Goal: Task Accomplishment & Management: Manage account settings

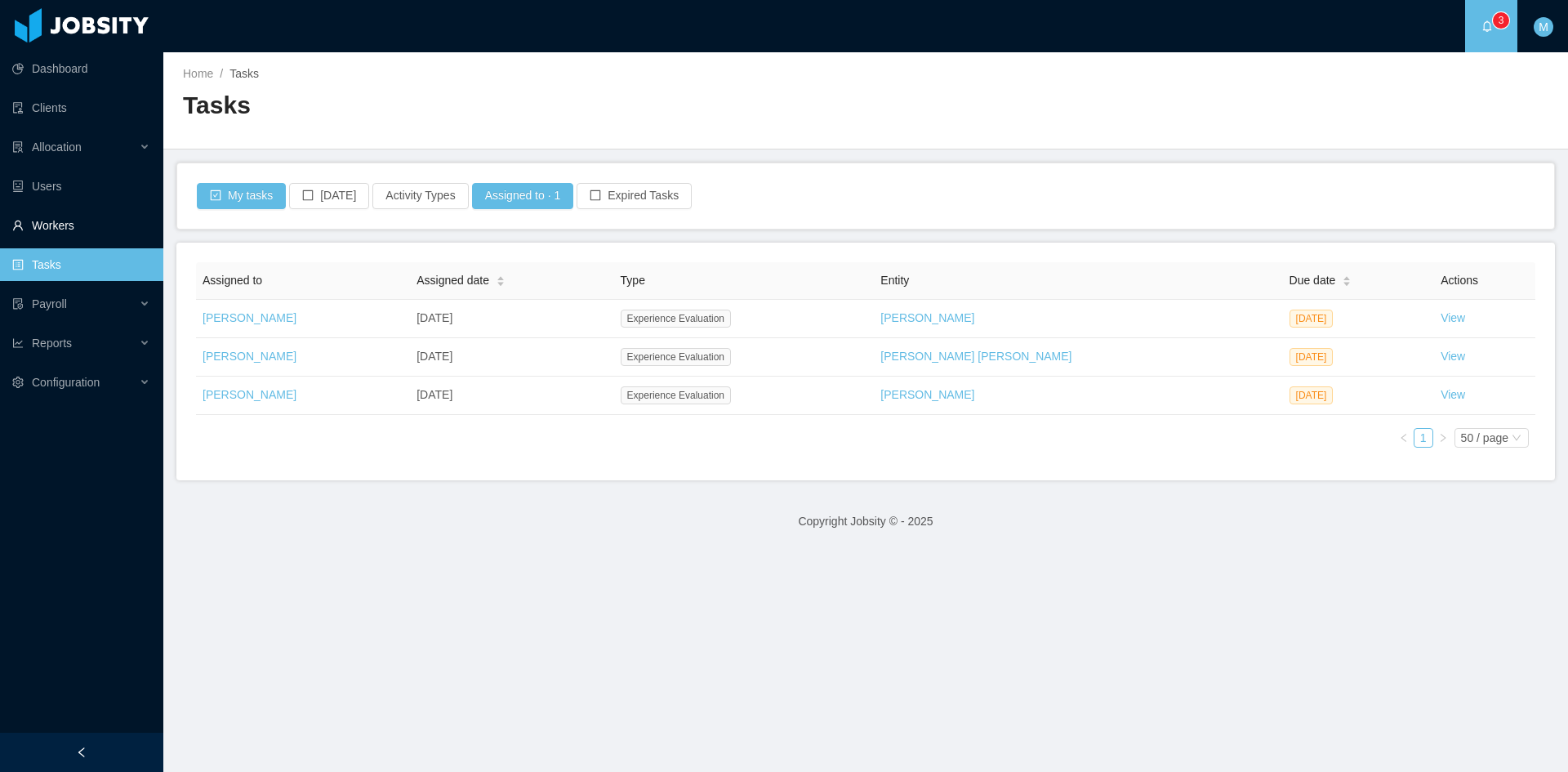
click at [80, 226] on link "Workers" at bounding box center [82, 225] width 138 height 33
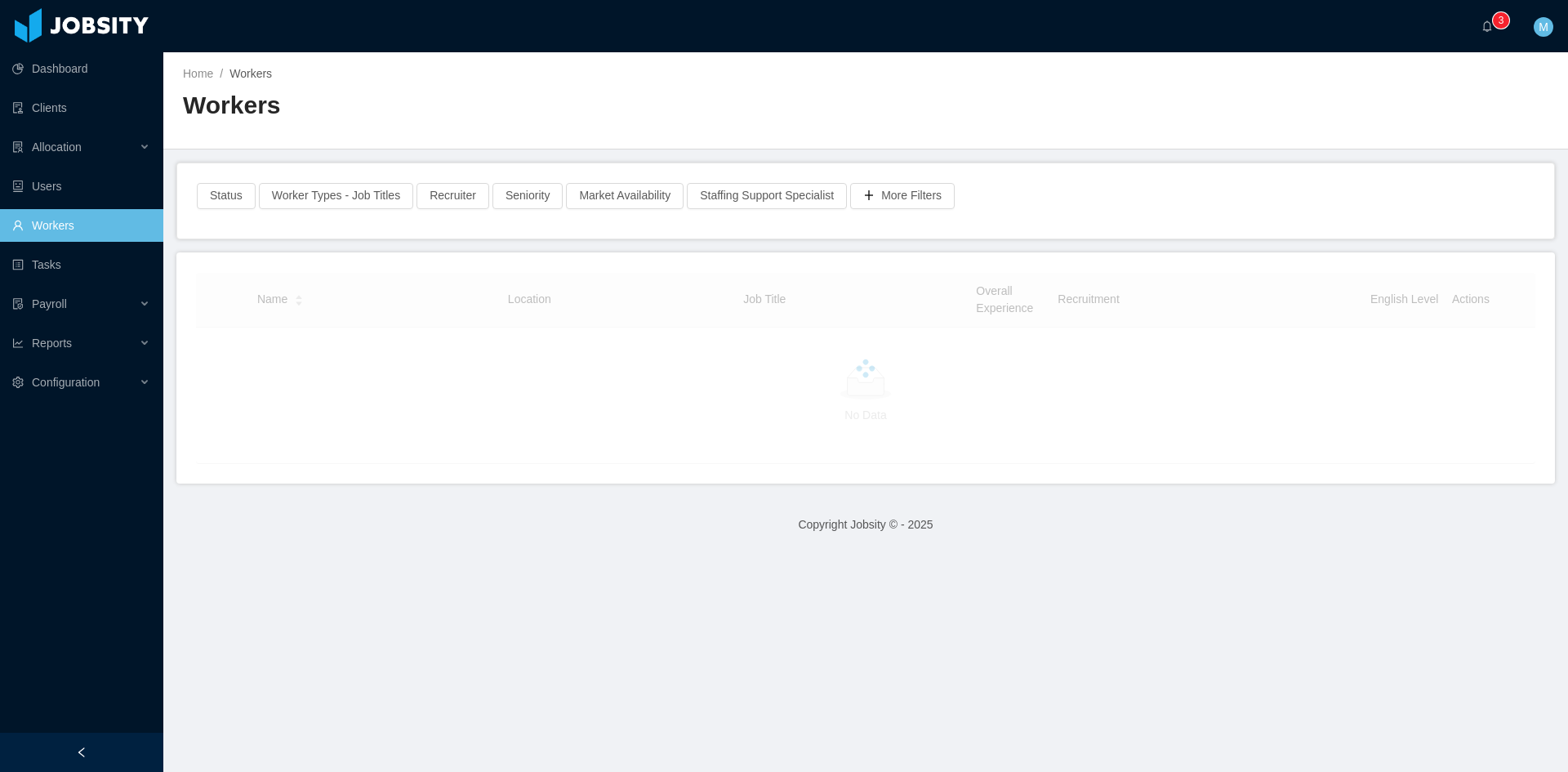
click at [449, 245] on main "Home / Workers / Workers Status Worker Types - Job Titles Recruiter Seniority M…" at bounding box center [866, 412] width 1405 height 720
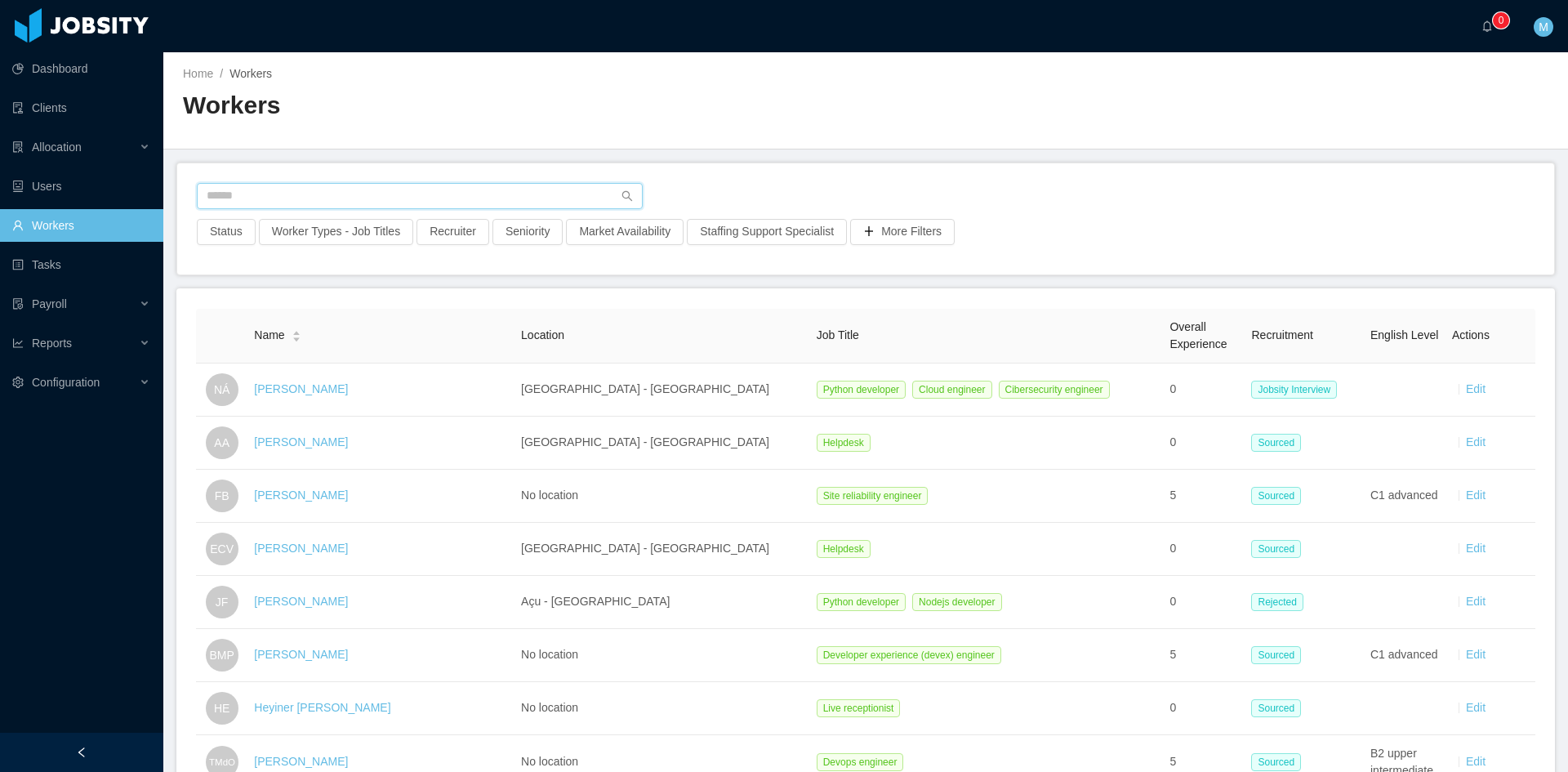
click at [336, 200] on input "text" at bounding box center [420, 195] width 446 height 26
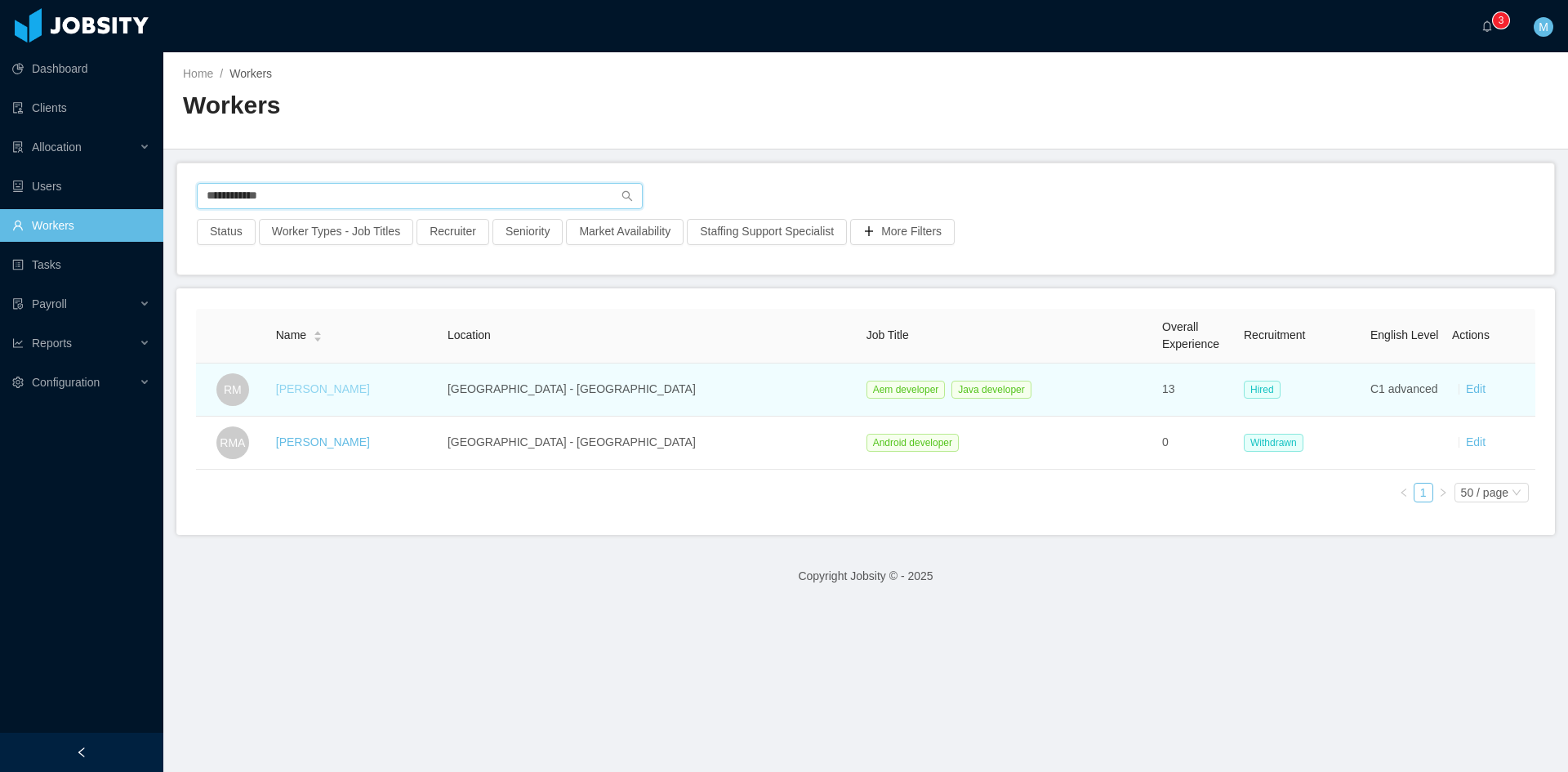
type input "**********"
click at [337, 389] on link "Rafael Matos" at bounding box center [323, 387] width 94 height 13
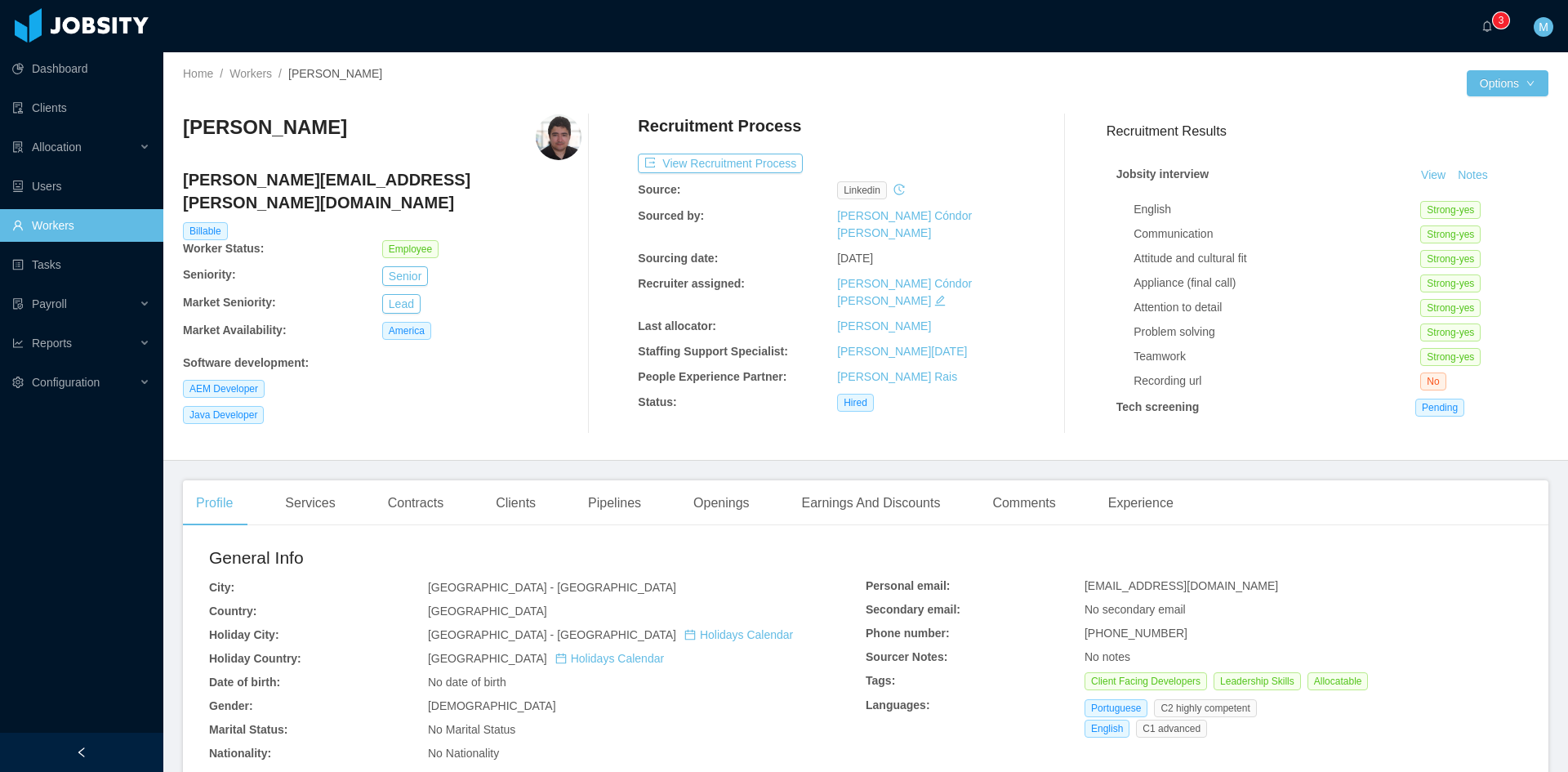
click at [460, 438] on div "Rafael Matos rafael.matos@jobsity.com Billable Worker Status: Employee Seniorit…" at bounding box center [866, 274] width 1366 height 346
click at [332, 505] on div "Services" at bounding box center [310, 502] width 76 height 46
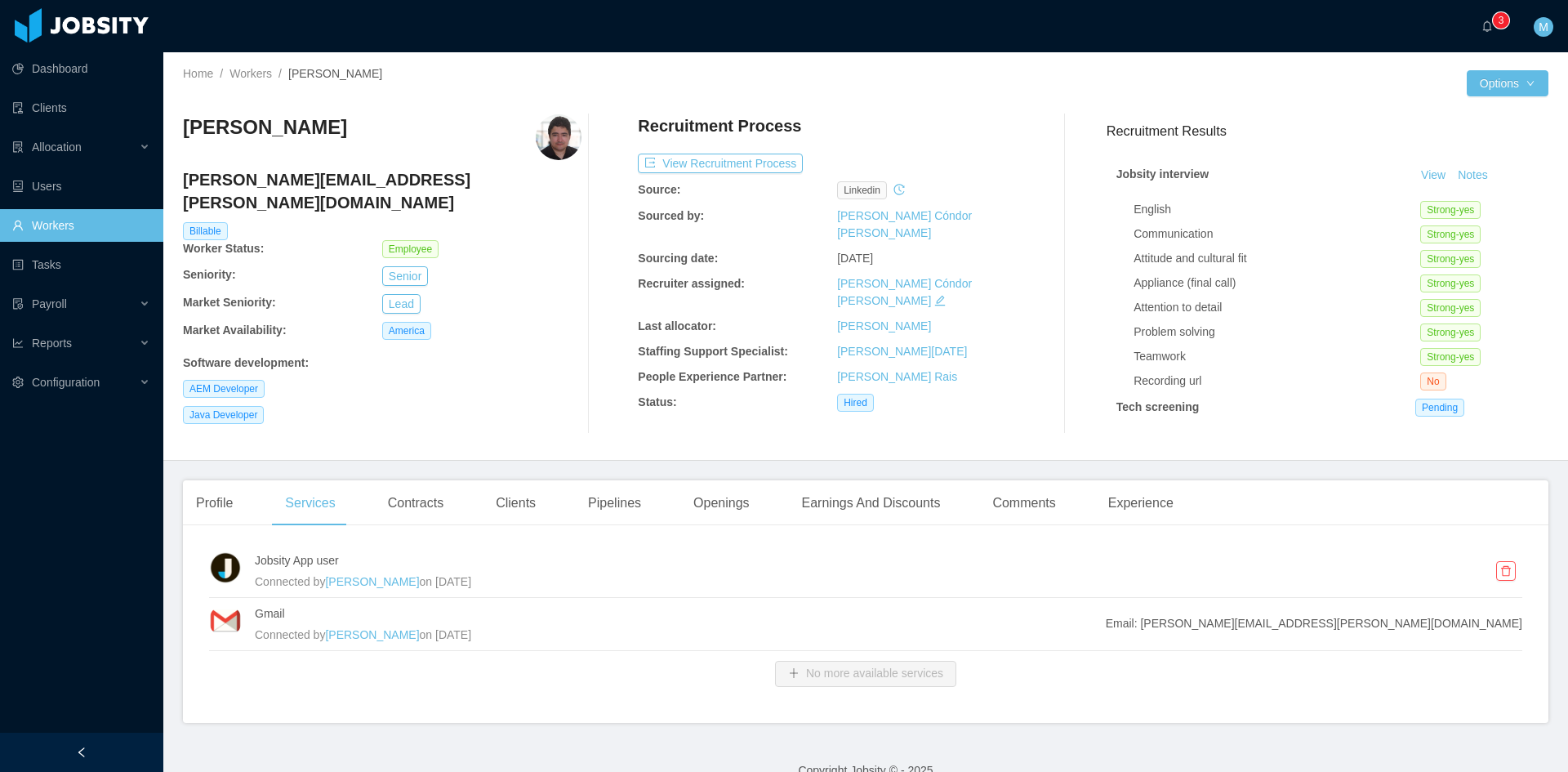
scroll to position [27, 0]
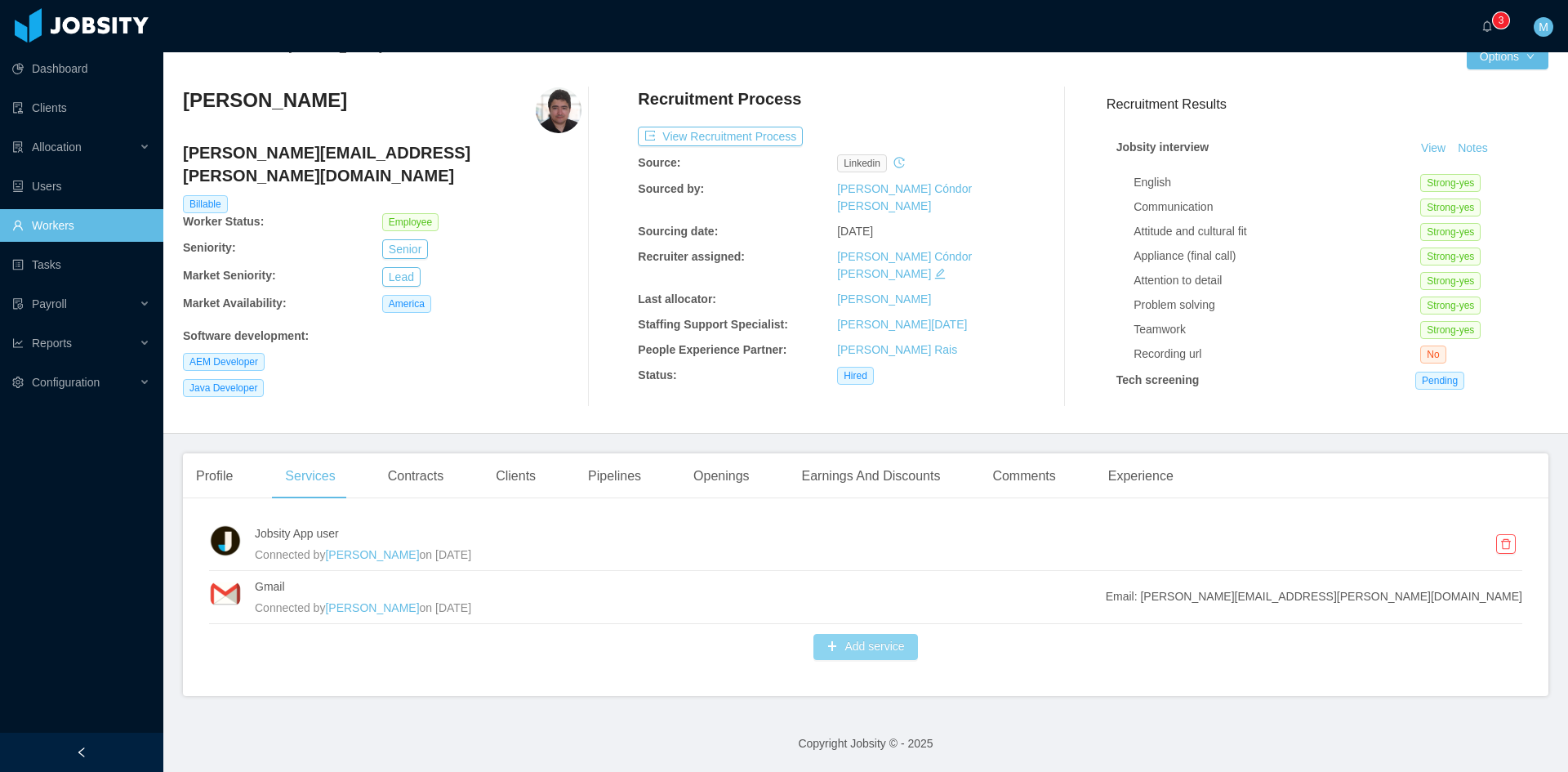
click at [845, 648] on button "Add service" at bounding box center [865, 646] width 104 height 26
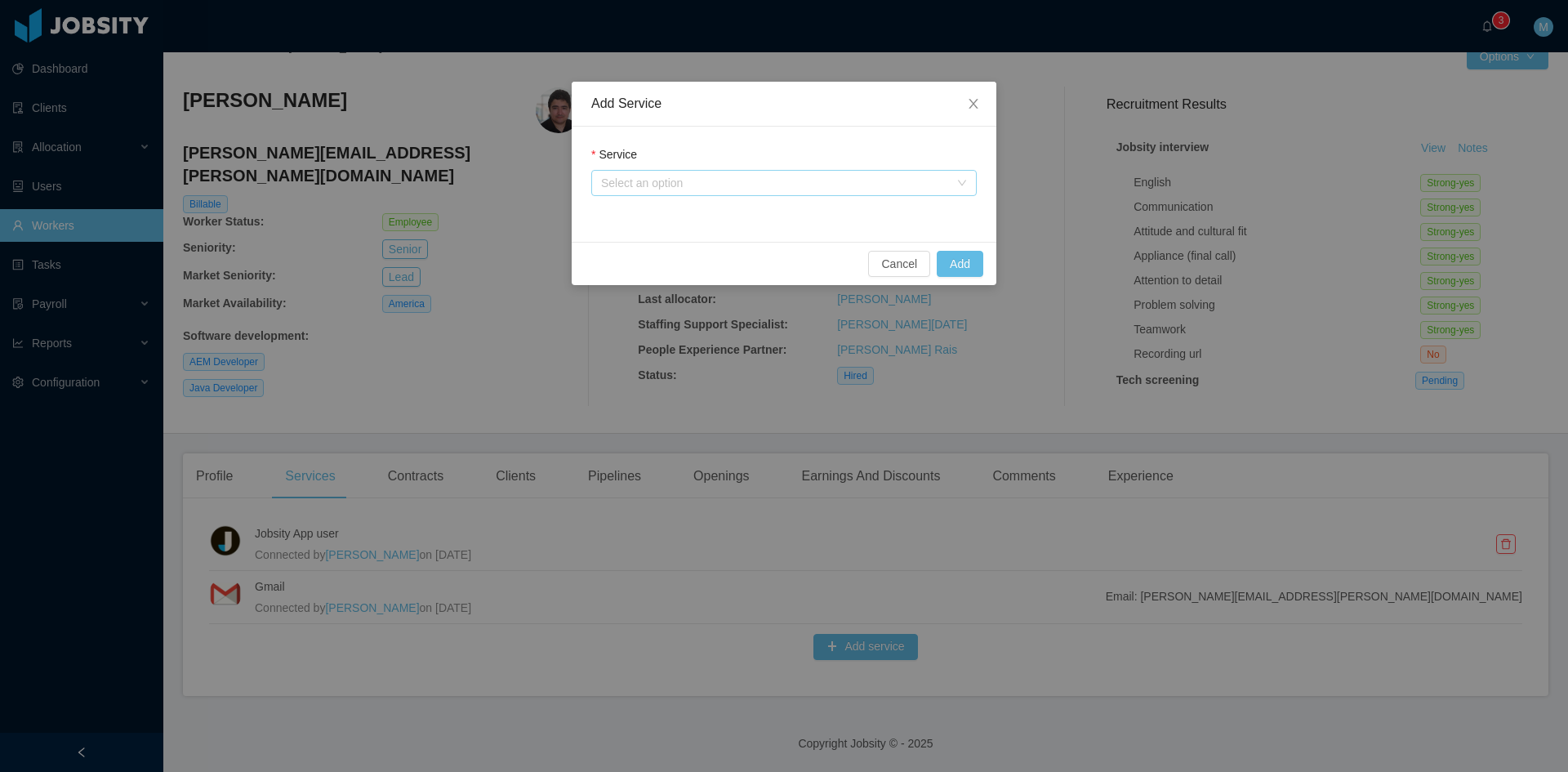
click at [682, 178] on div "Select an option" at bounding box center [775, 183] width 348 height 17
click at [686, 225] on li "Jtalent user" at bounding box center [784, 216] width 386 height 26
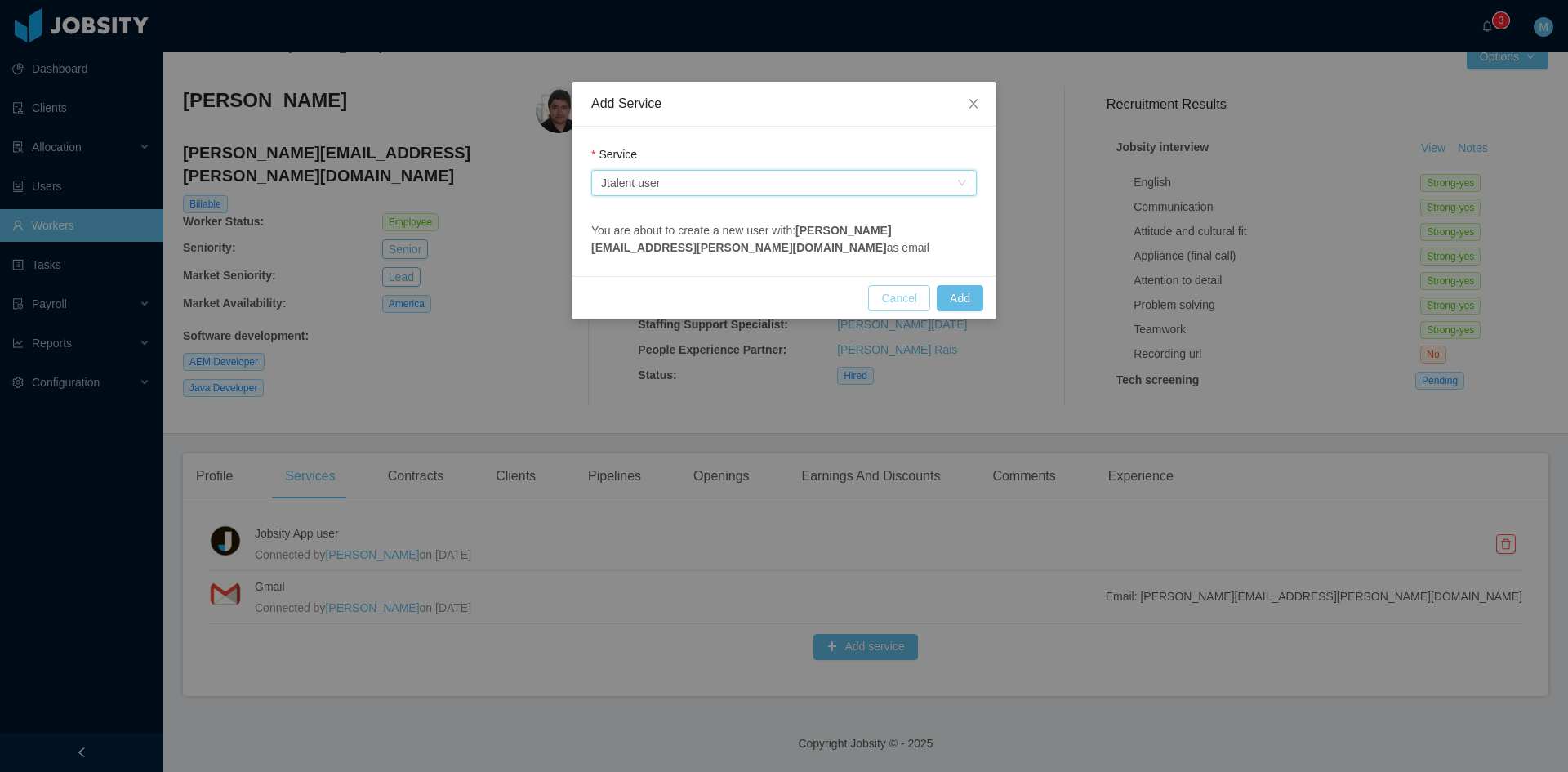
click at [882, 292] on button "Cancel" at bounding box center [900, 297] width 62 height 26
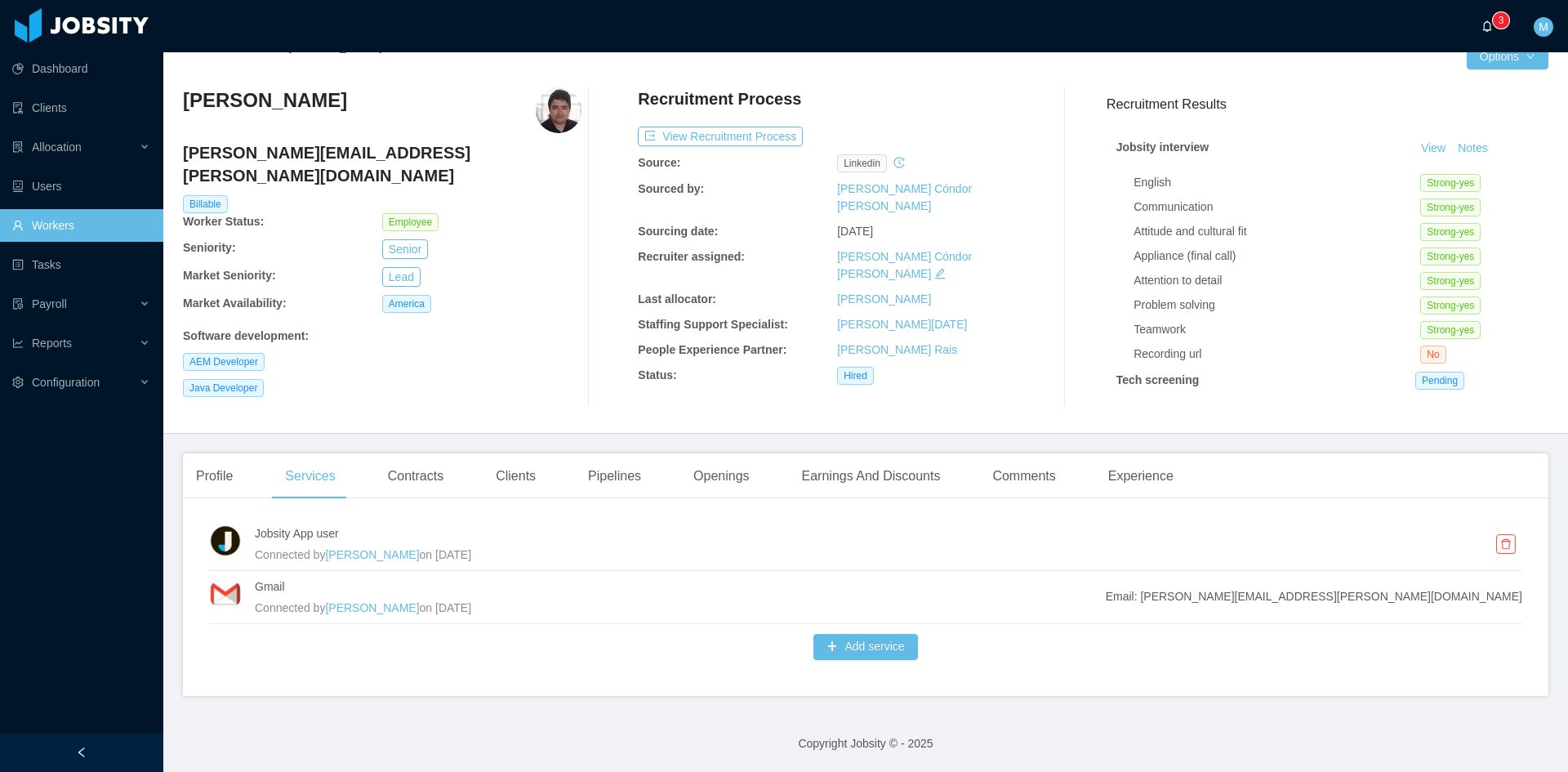
click at [1486, 20] on icon "icon: bell" at bounding box center [1487, 26] width 12 height 12
